Goal: Find specific page/section: Find specific page/section

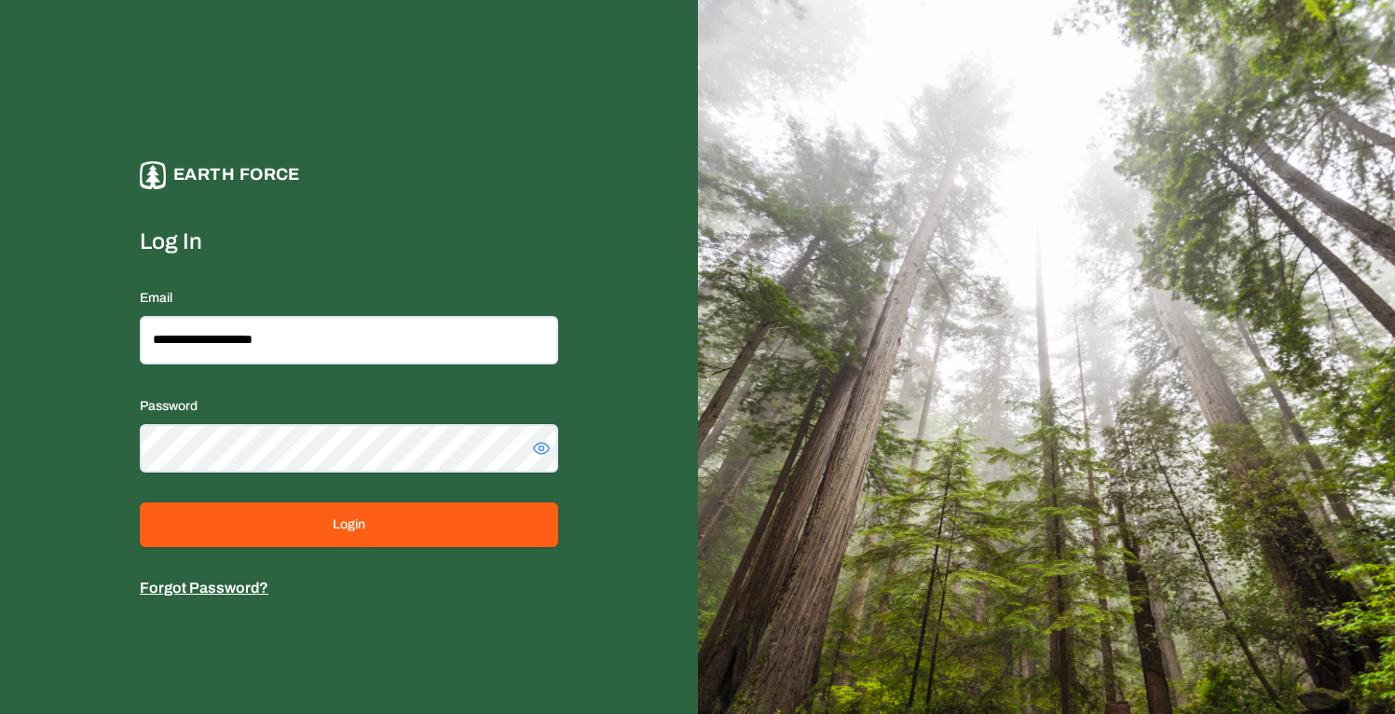
type input "**********"
click at [140, 502] on button "Login" at bounding box center [349, 524] width 418 height 45
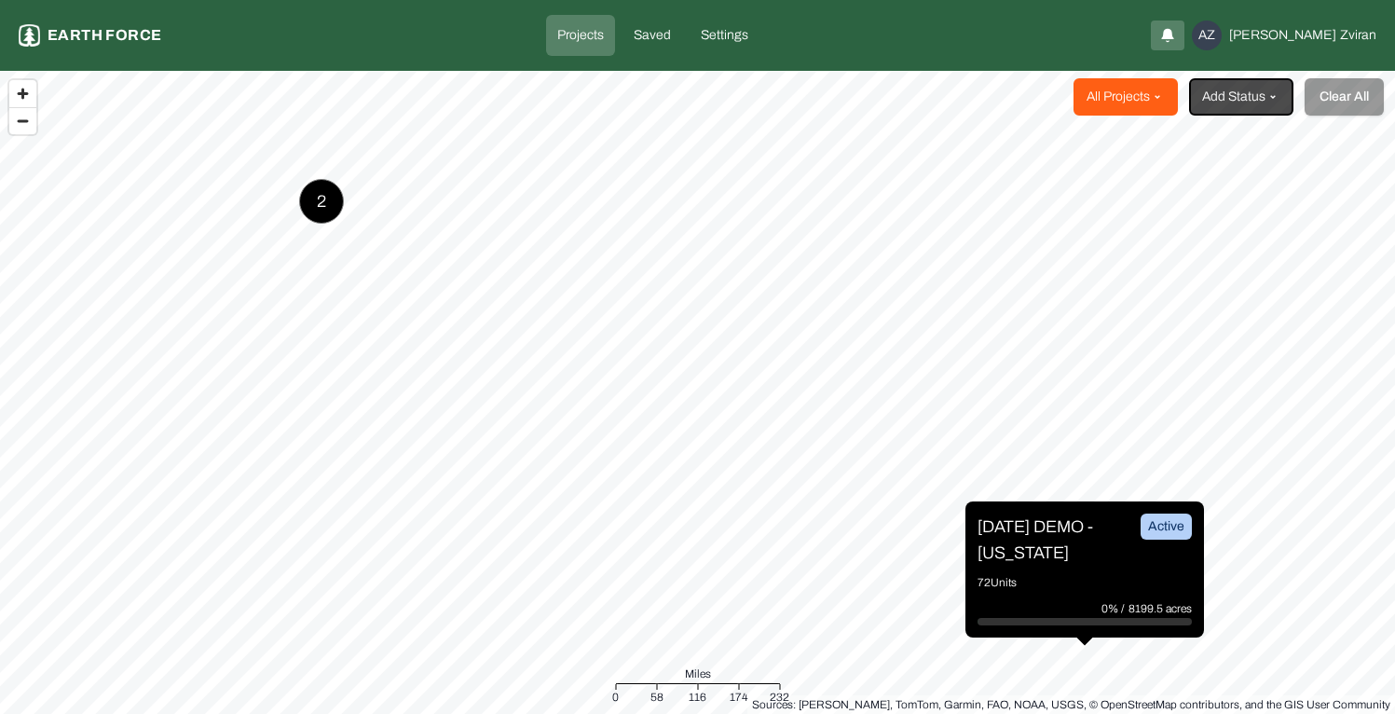
click at [1124, 102] on html "Projects Earth force Projects Saved Settings AZ [PERSON_NAME] All Projects Add …" at bounding box center [697, 357] width 1395 height 714
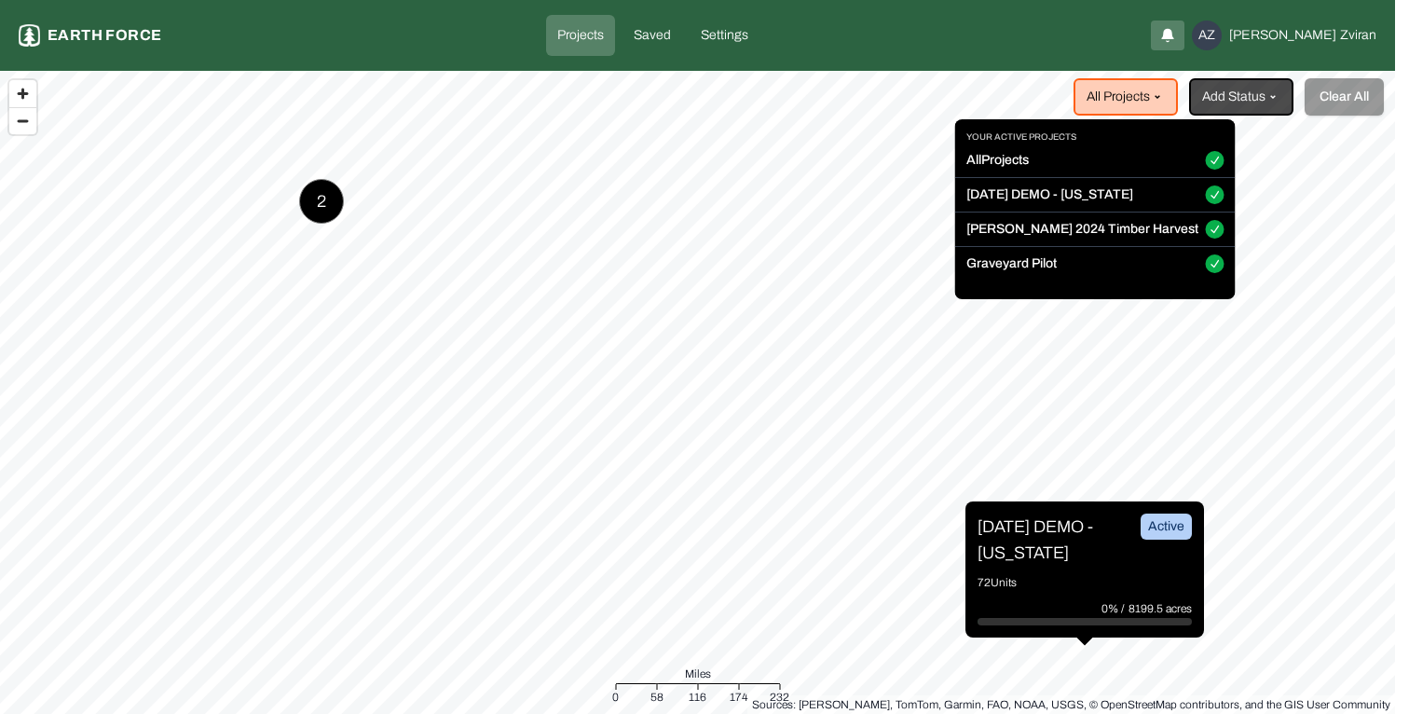
click at [1116, 106] on html "Projects Earth force Projects Saved Settings AZ [PERSON_NAME] All Projects Add …" at bounding box center [704, 357] width 1409 height 714
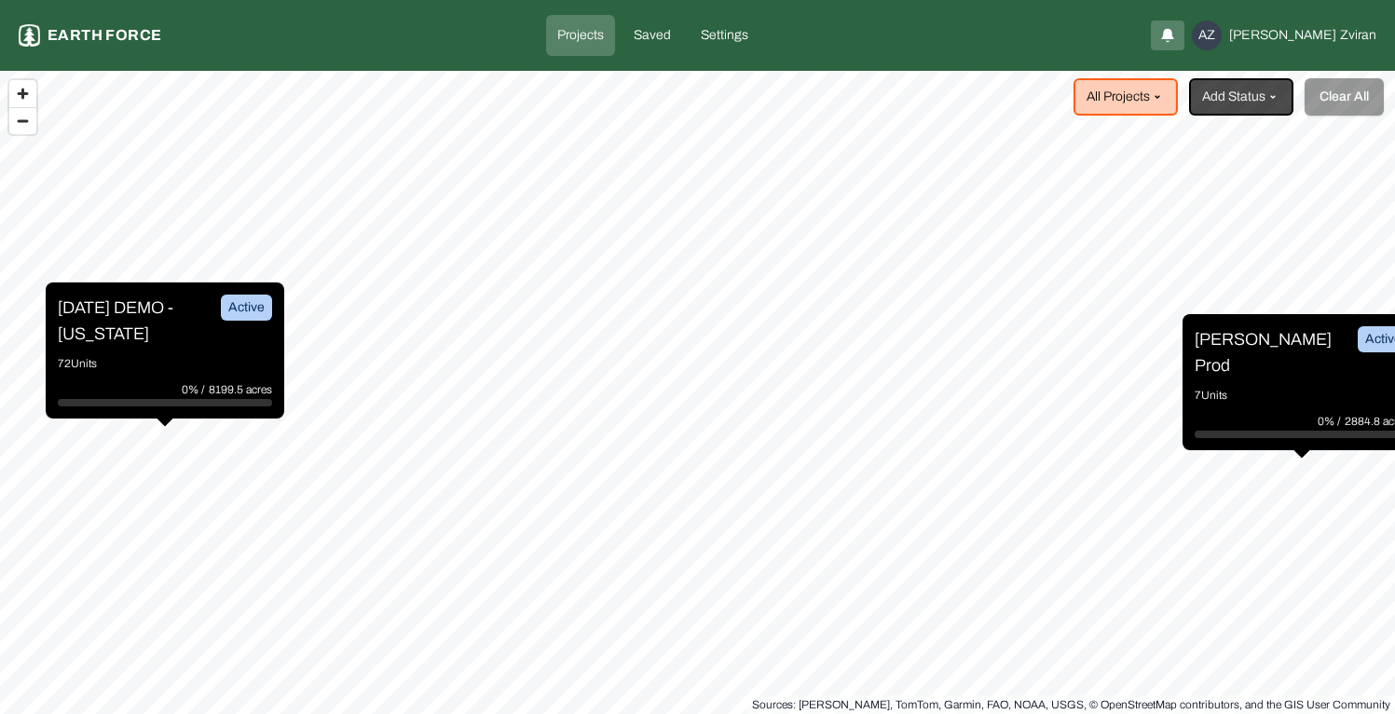
click at [1267, 343] on p "[PERSON_NAME] Prod" at bounding box center [1264, 352] width 140 height 52
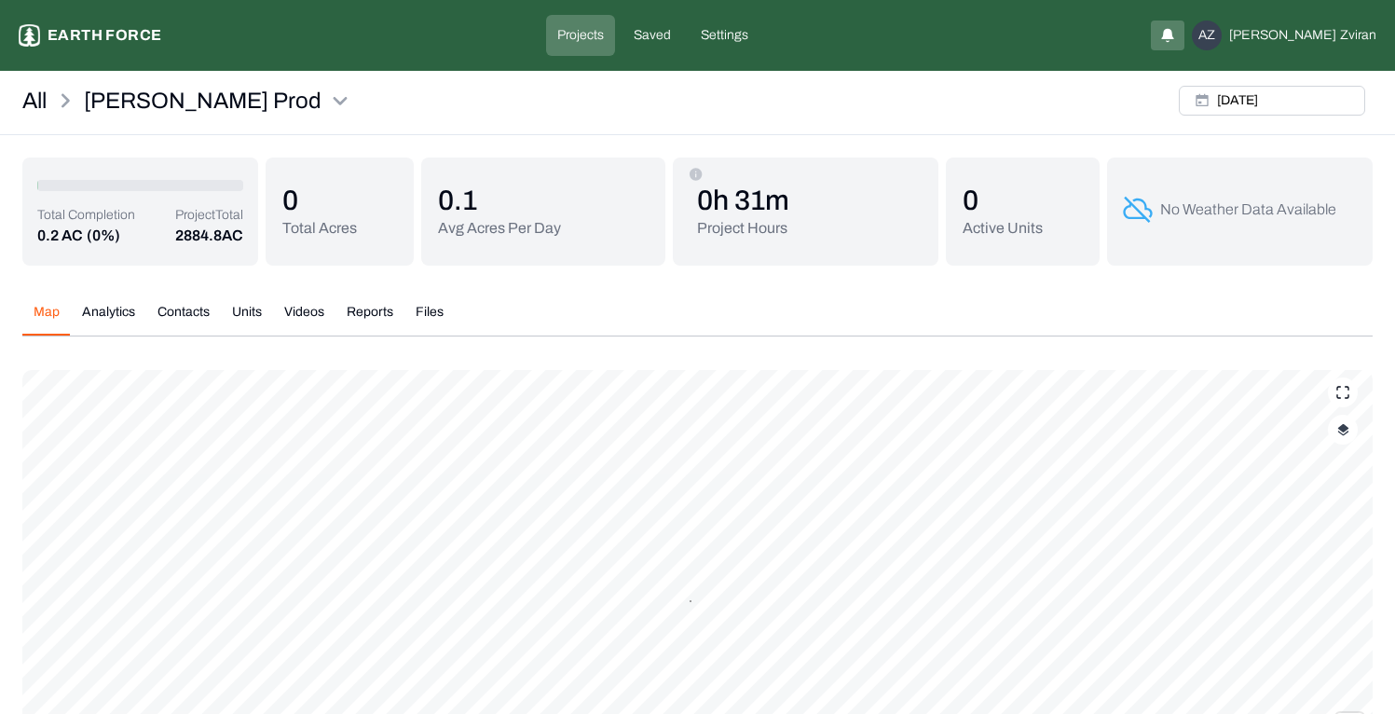
click at [296, 315] on button "Videos" at bounding box center [304, 319] width 62 height 33
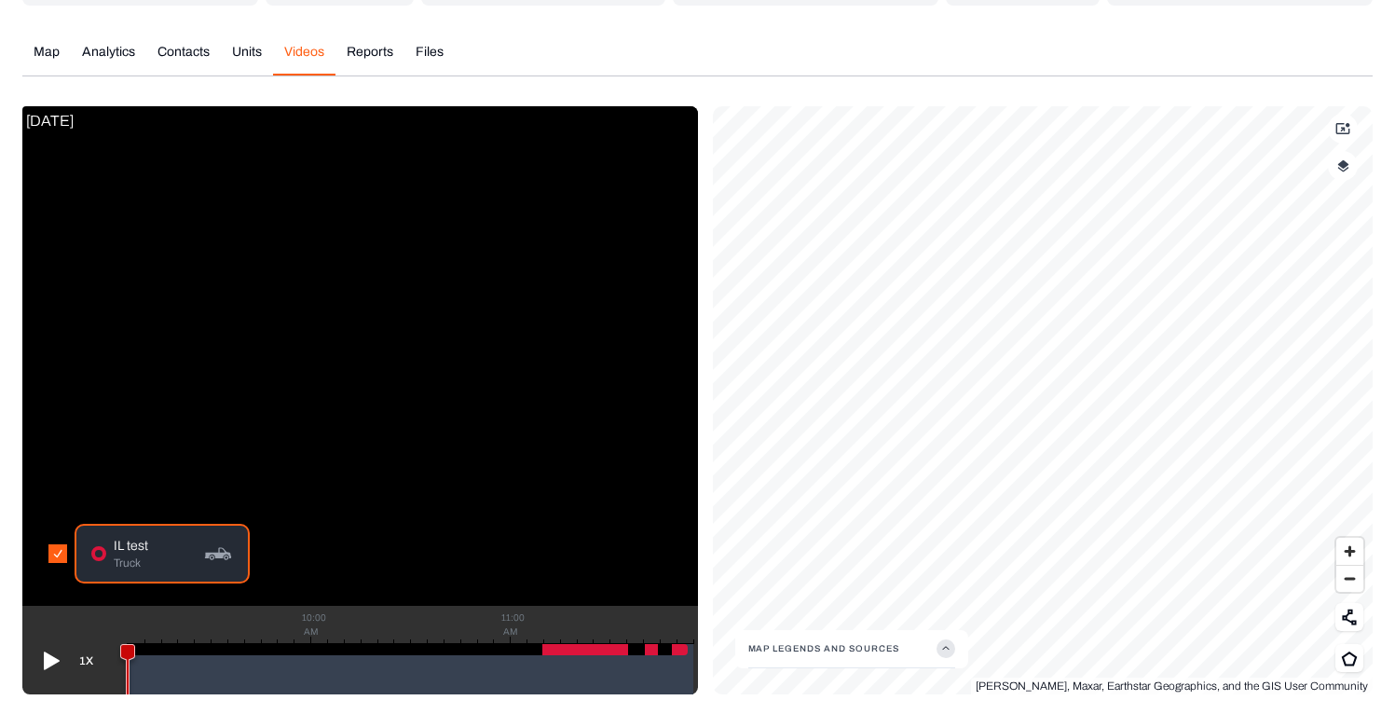
scroll to position [263, 0]
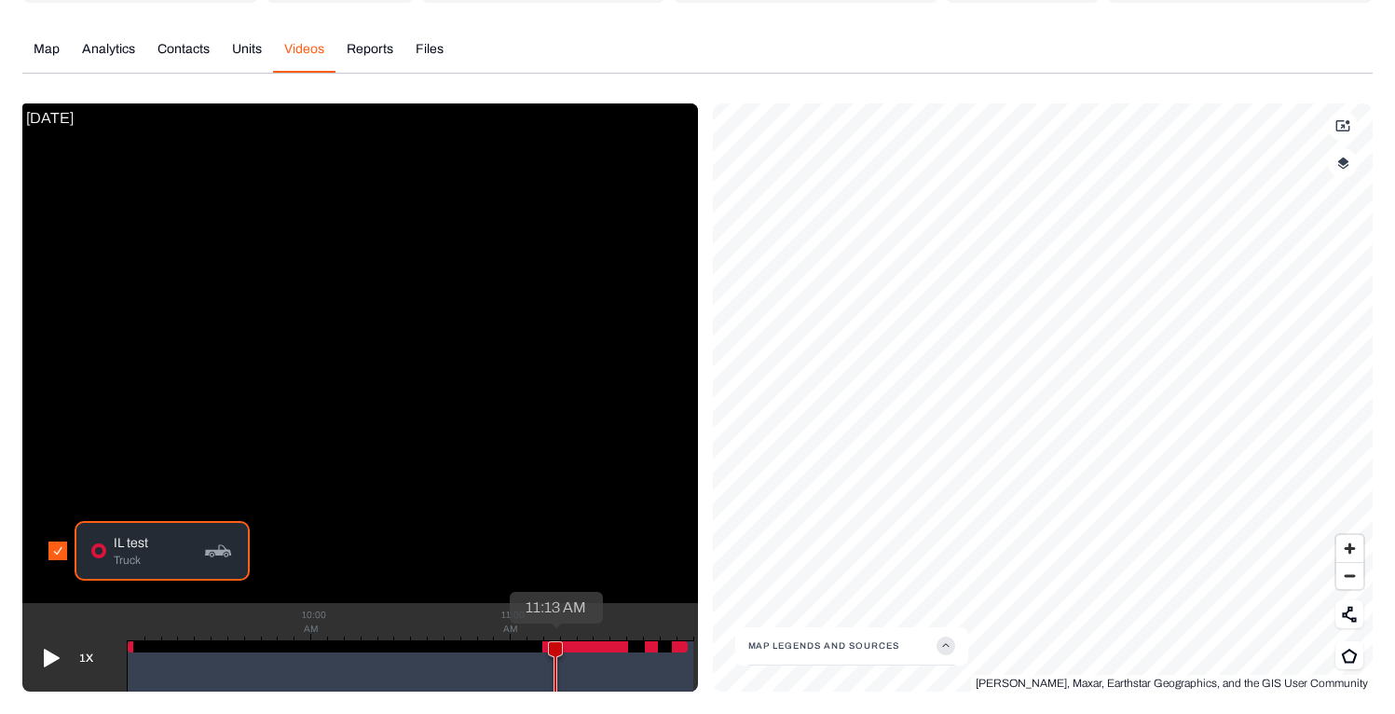
drag, startPoint x: 130, startPoint y: 647, endPoint x: 559, endPoint y: 646, distance: 428.6
click at [559, 646] on icon at bounding box center [555, 672] width 13 height 61
click at [59, 656] on icon at bounding box center [49, 658] width 30 height 30
click at [61, 654] on icon at bounding box center [49, 658] width 30 height 30
click at [53, 660] on icon at bounding box center [52, 657] width 16 height 18
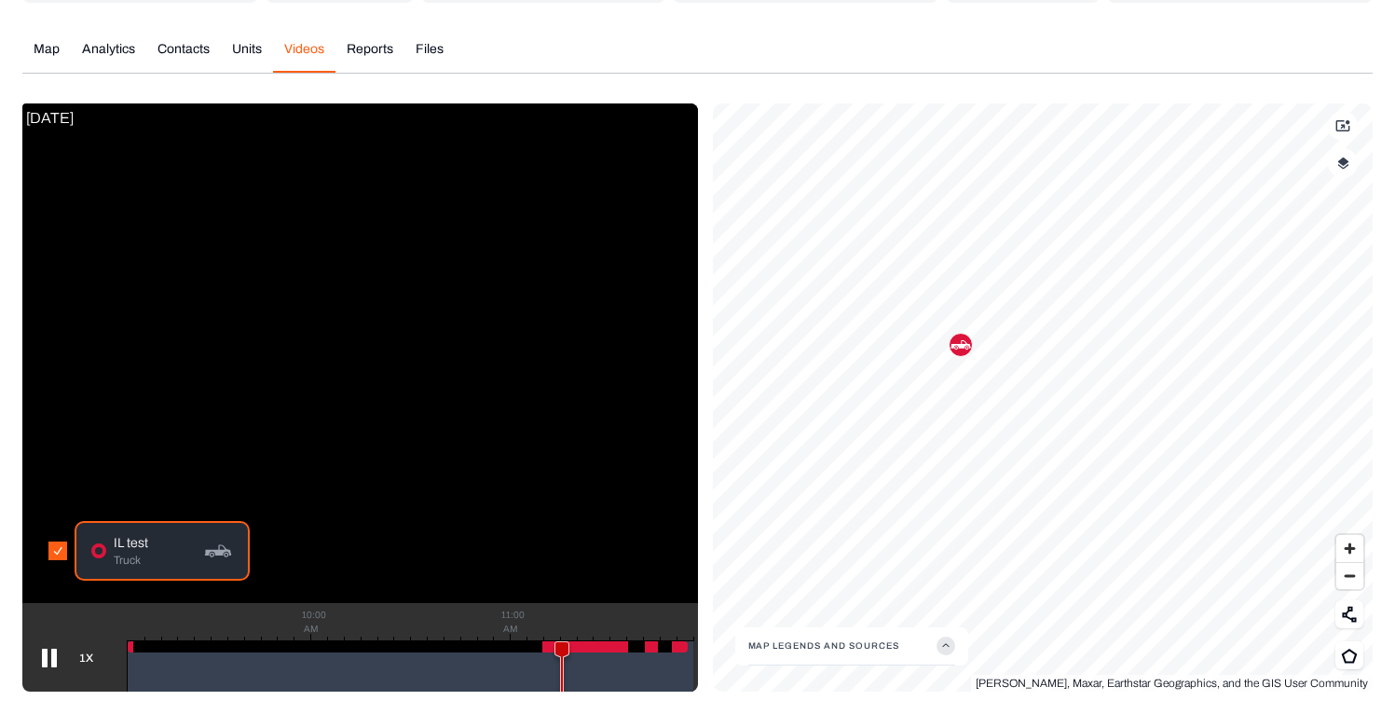
click at [53, 660] on icon at bounding box center [49, 657] width 15 height 19
click at [55, 657] on icon at bounding box center [52, 657] width 16 height 18
click at [54, 657] on icon at bounding box center [49, 657] width 15 height 19
click at [54, 657] on icon at bounding box center [52, 657] width 16 height 18
click at [54, 657] on icon at bounding box center [49, 657] width 15 height 19
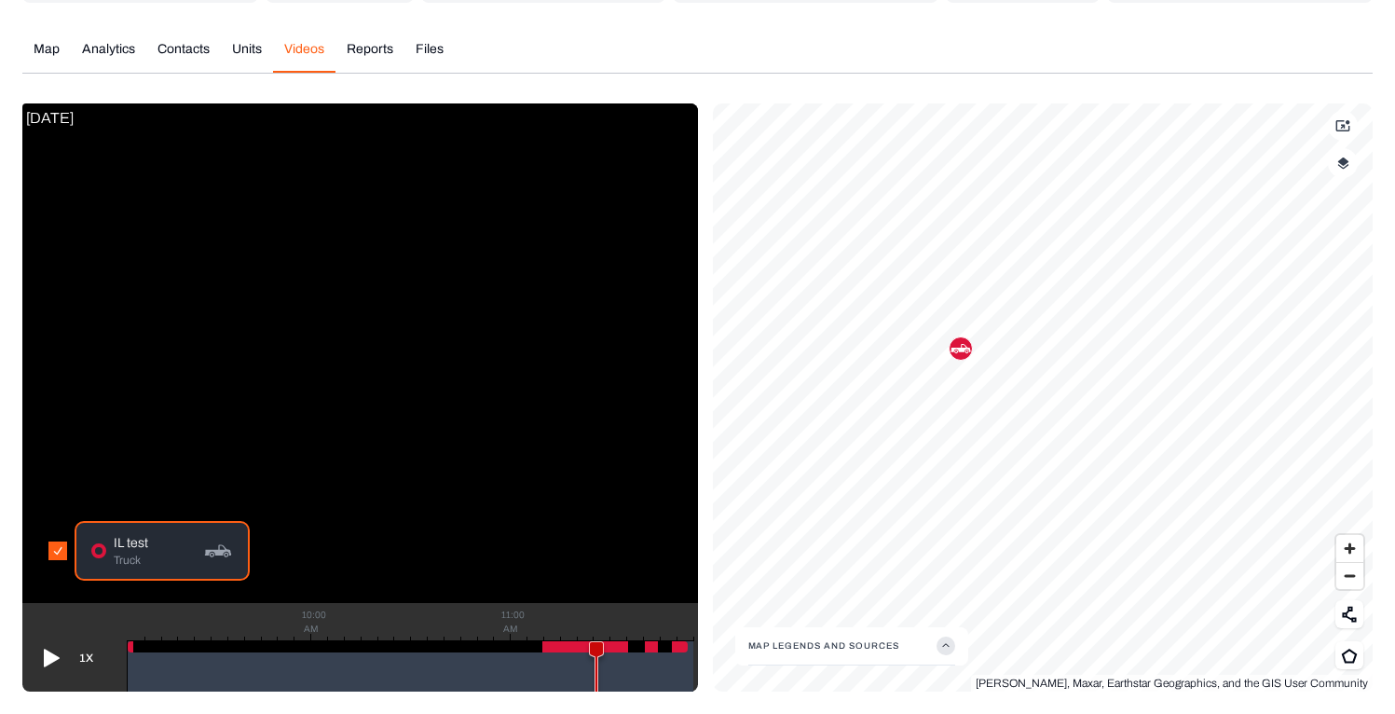
click at [54, 651] on icon at bounding box center [49, 658] width 30 height 30
click at [54, 652] on icon at bounding box center [49, 657] width 15 height 19
click at [53, 652] on icon at bounding box center [49, 658] width 30 height 30
click at [53, 652] on icon at bounding box center [49, 657] width 15 height 19
click at [47, 658] on icon at bounding box center [52, 657] width 16 height 18
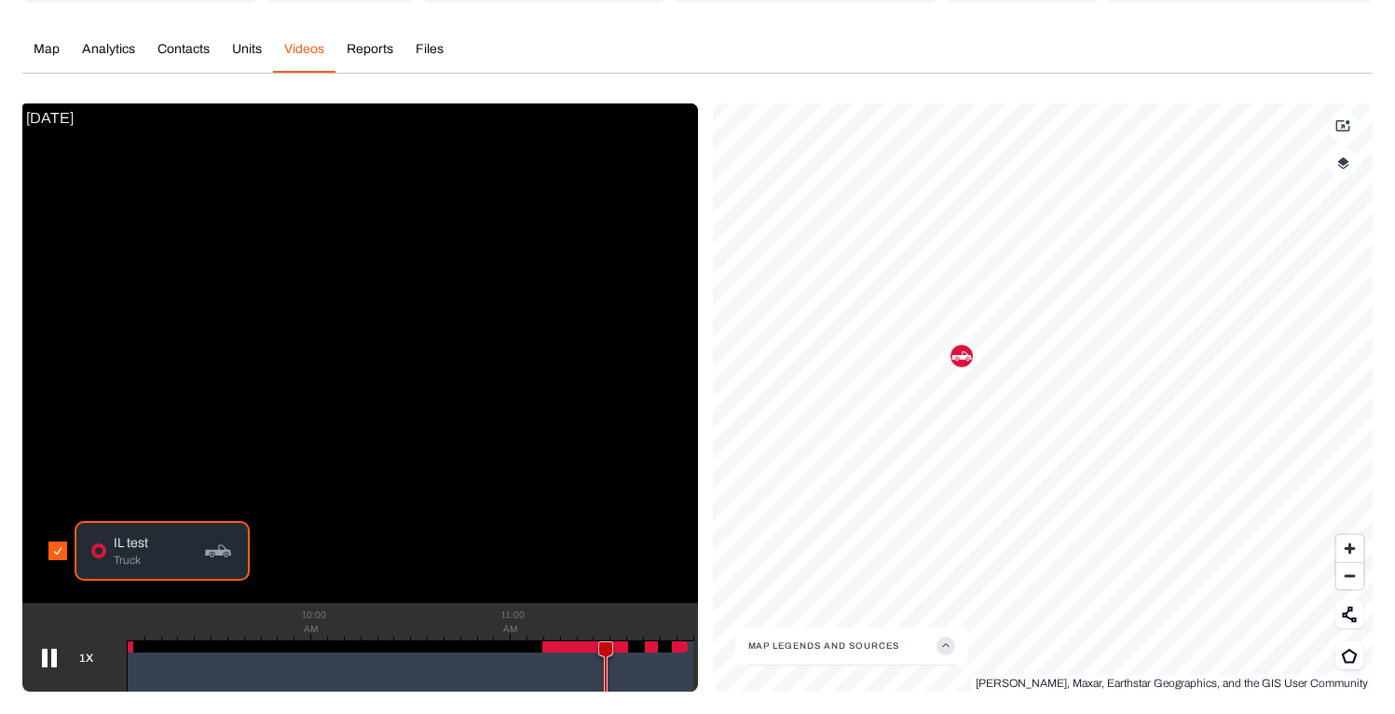
click at [47, 658] on icon at bounding box center [49, 658] width 30 height 30
